Goal: Information Seeking & Learning: Learn about a topic

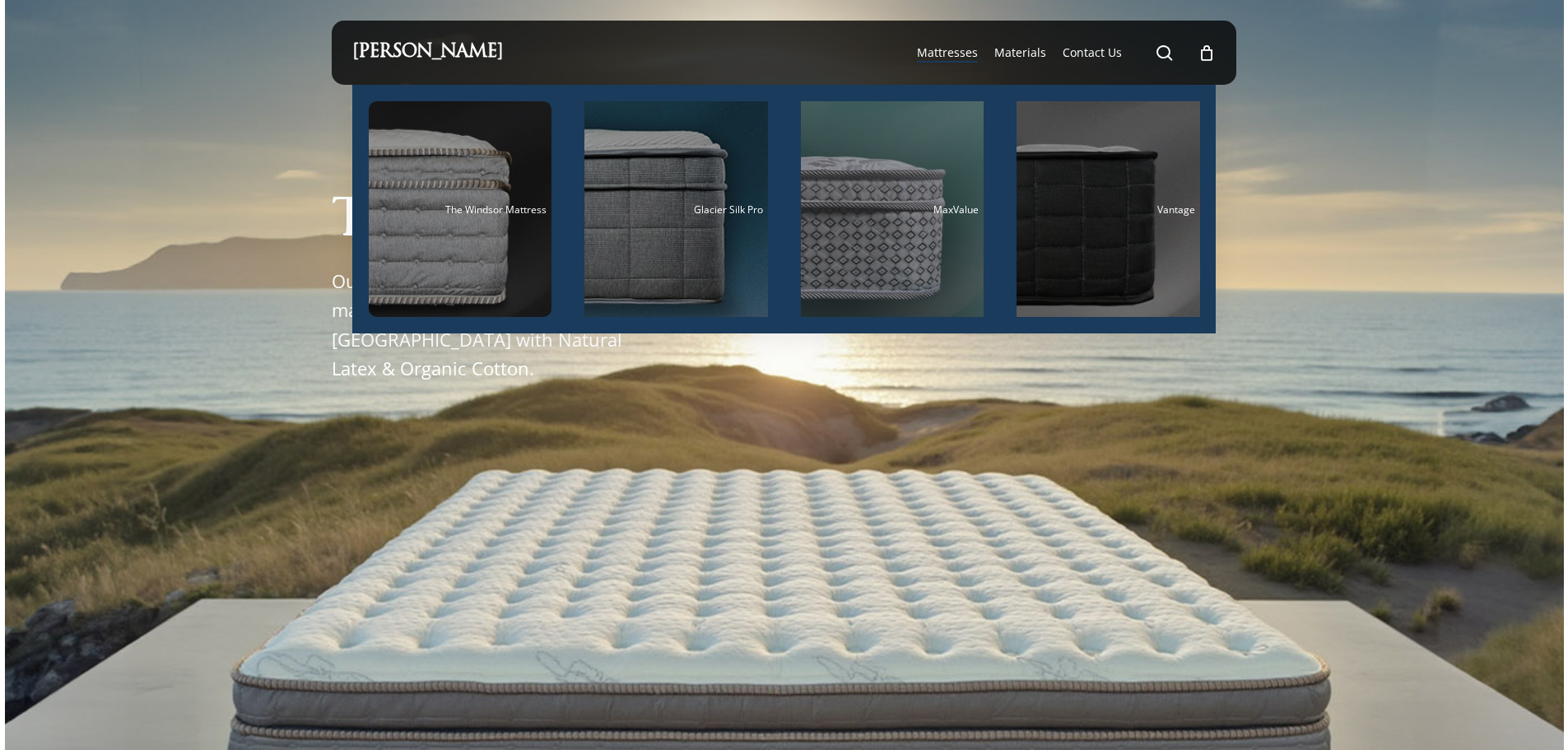
click at [933, 44] on li "Mattresses The Windsor Mattress Glacier Silk Pro MaxValue Vantage" at bounding box center [948, 53] width 78 height 64
click at [936, 50] on span "Mattresses" at bounding box center [947, 53] width 61 height 16
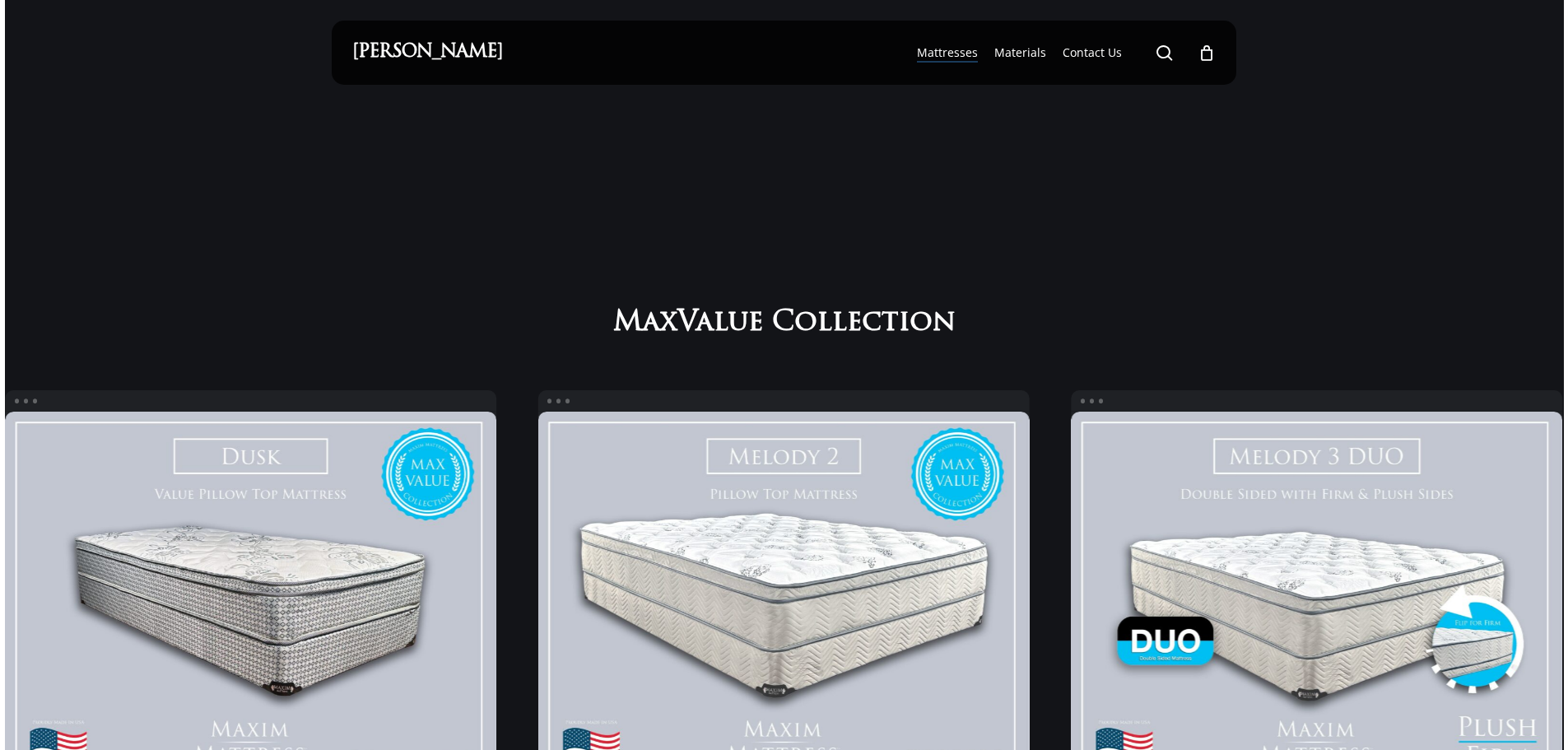
click at [1019, 41] on li "Materials" at bounding box center [1019, 53] width 68 height 64
click at [1017, 60] on span "Materials" at bounding box center [1020, 53] width 52 height 16
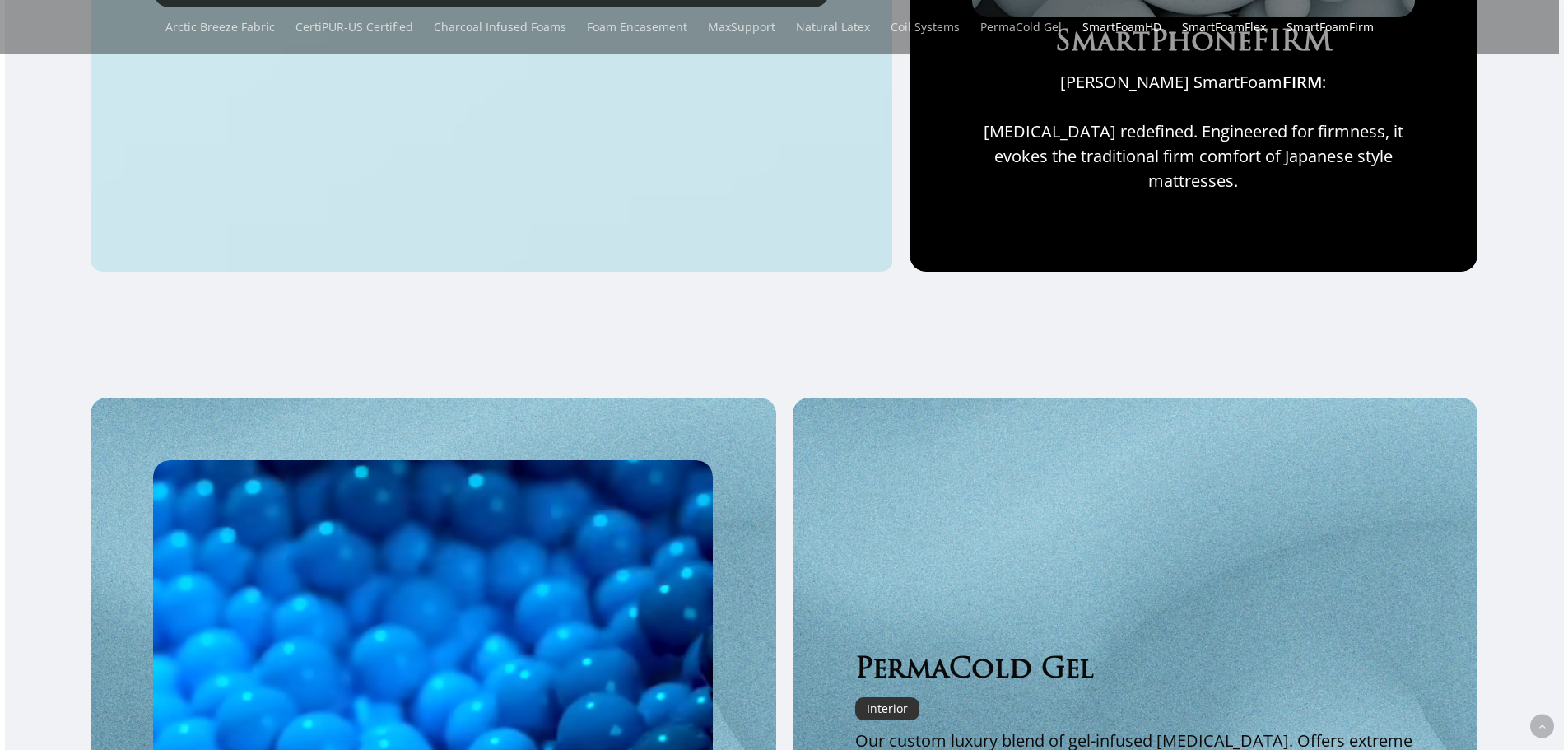
scroll to position [1976, 0]
